Goal: Understand process/instructions: Learn how to perform a task or action

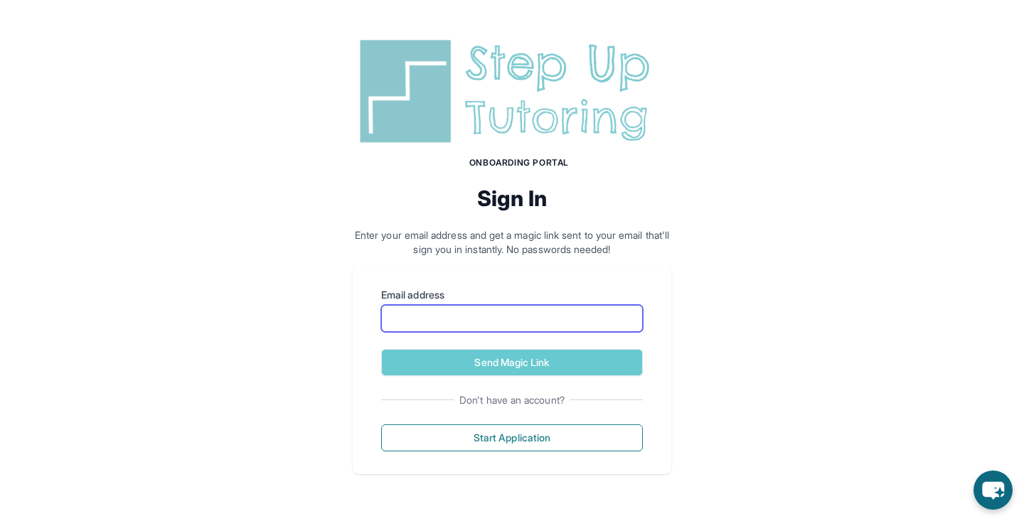
click at [533, 316] on input "Email address" at bounding box center [512, 318] width 262 height 27
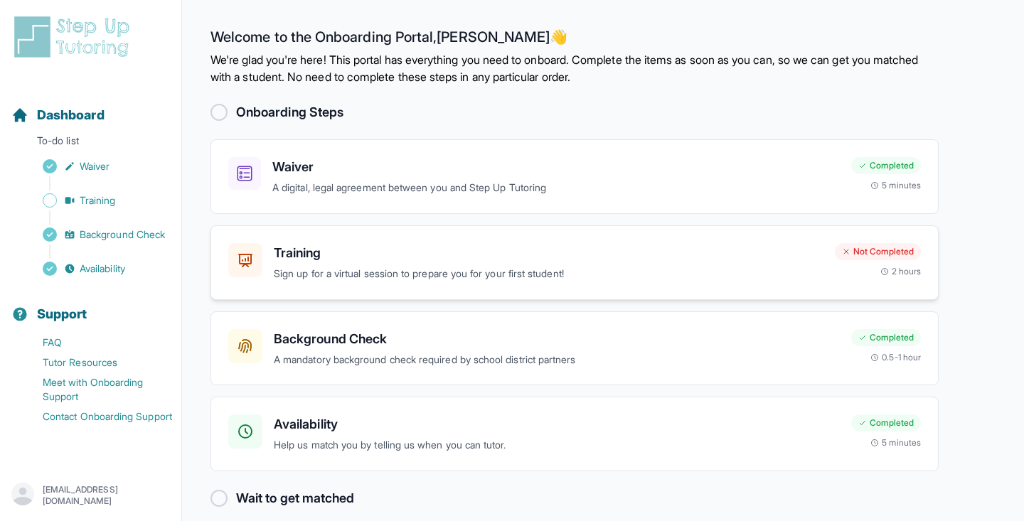
click at [555, 252] on h3 "Training" at bounding box center [548, 253] width 549 height 20
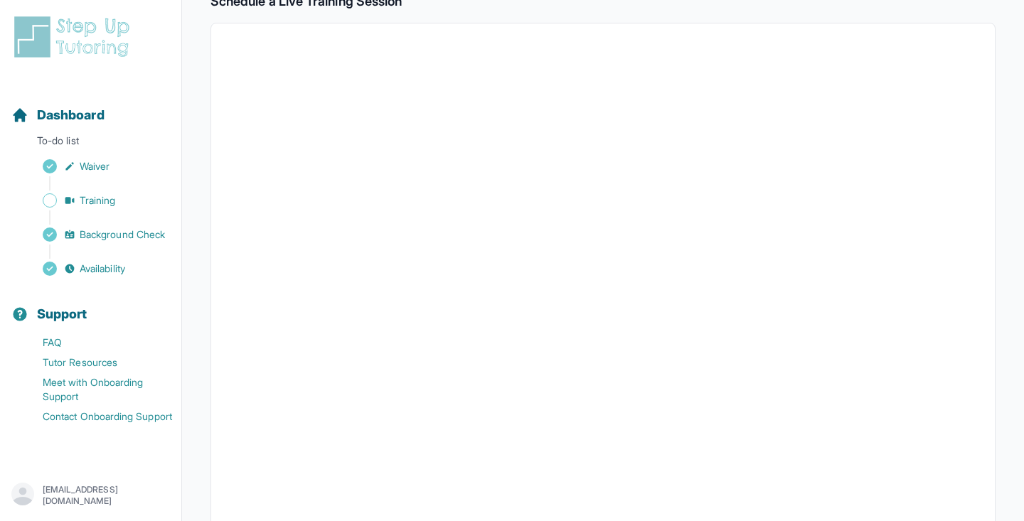
scroll to position [259, 0]
